Goal: Transaction & Acquisition: Purchase product/service

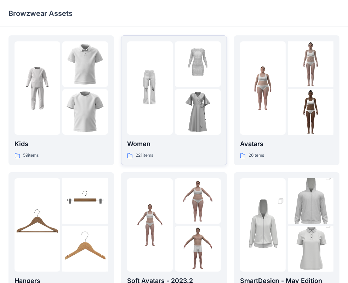
click at [140, 151] on div "Women 221 items" at bounding box center [173, 149] width 93 height 20
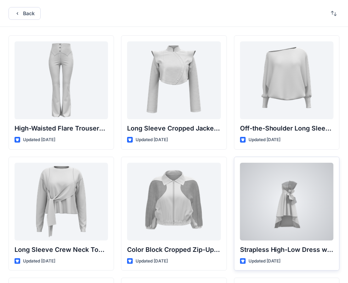
click at [275, 198] on div at bounding box center [286, 202] width 93 height 78
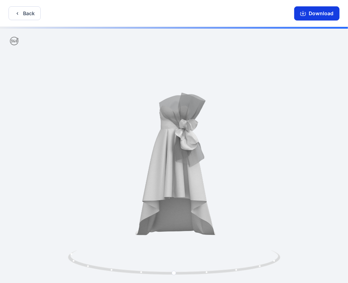
click at [304, 12] on icon "button" at bounding box center [303, 14] width 6 height 6
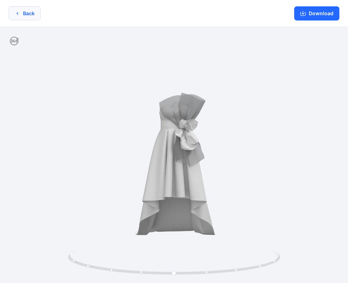
click at [22, 12] on button "Back" at bounding box center [24, 13] width 32 height 14
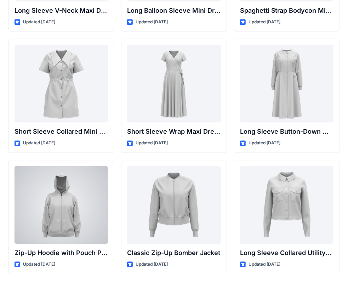
scroll to position [1217, 0]
